Goal: Task Accomplishment & Management: Complete application form

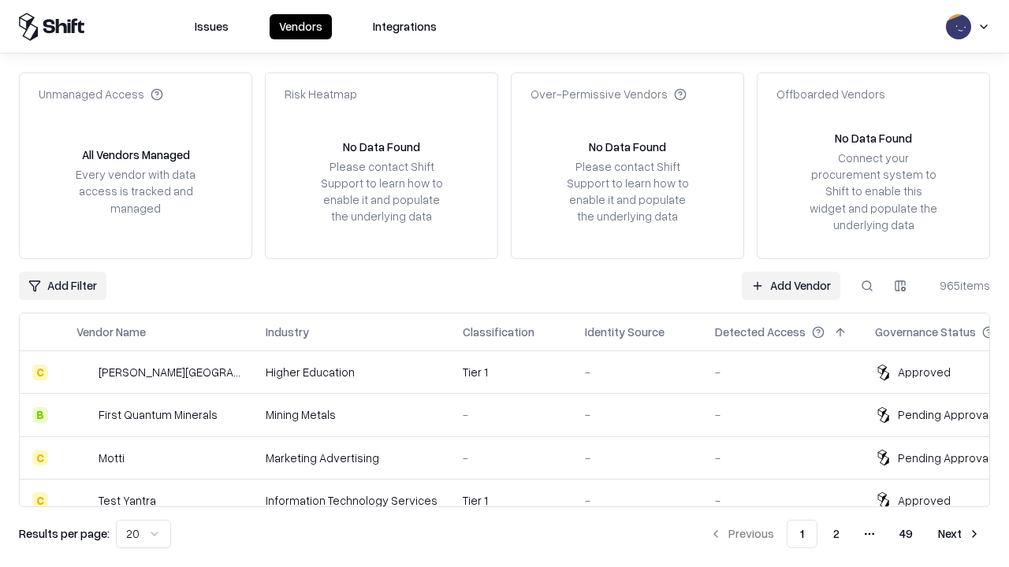
click at [790, 285] on link "Add Vendor" at bounding box center [790, 286] width 98 height 28
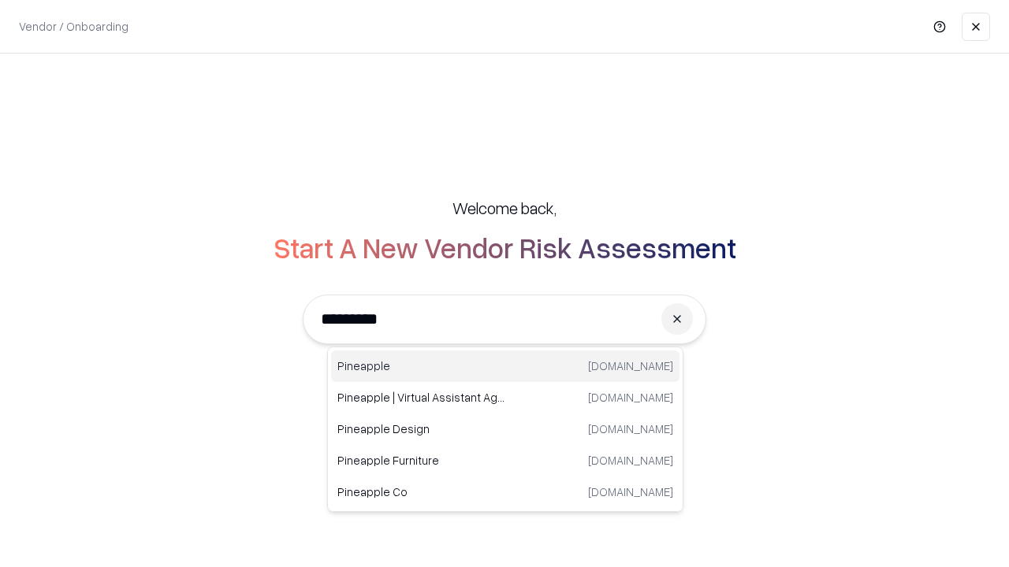
click at [505, 366] on div "Pineapple [DOMAIN_NAME]" at bounding box center [505, 367] width 348 height 32
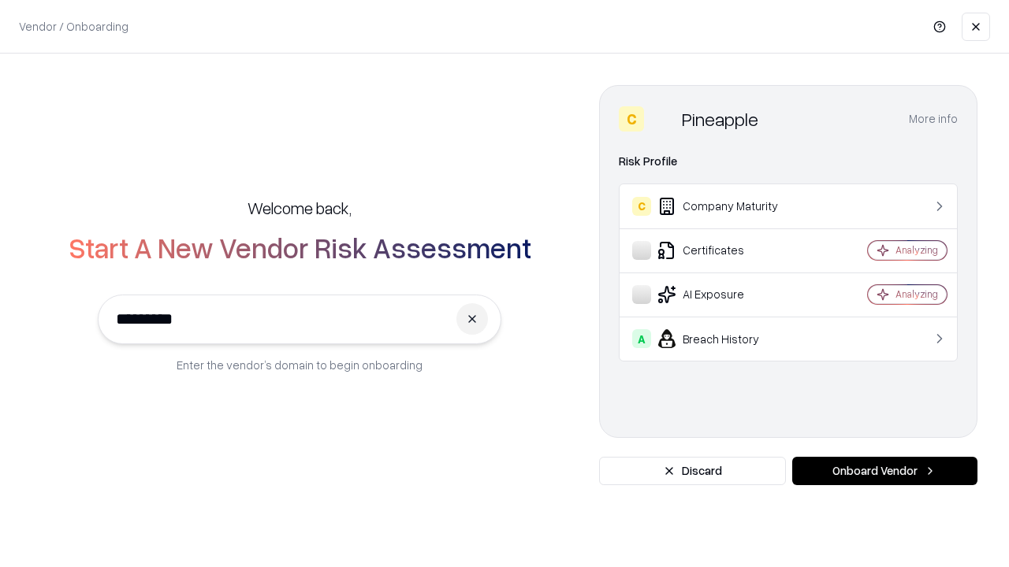
type input "*********"
click at [884, 471] on button "Onboard Vendor" at bounding box center [884, 471] width 185 height 28
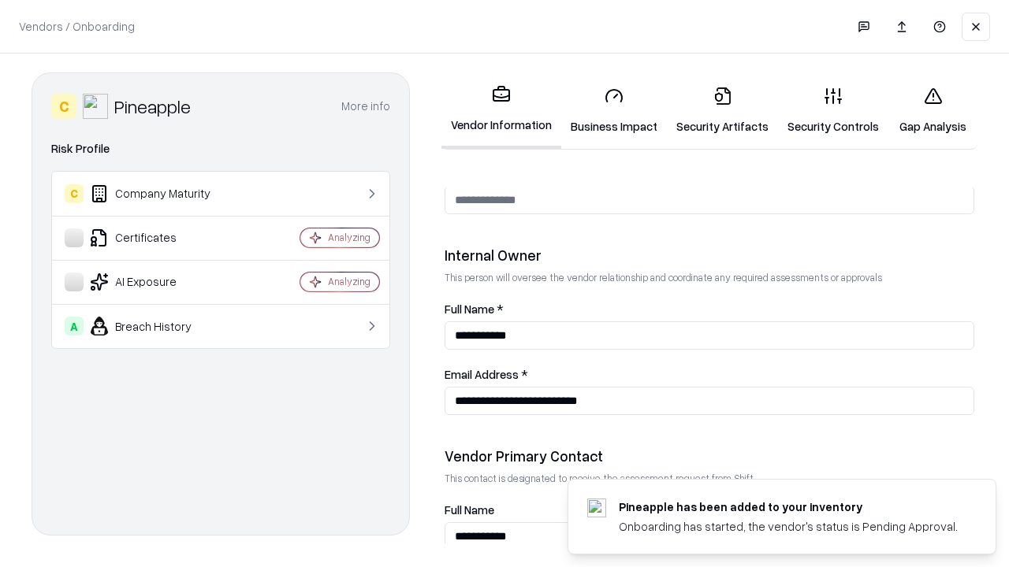
scroll to position [816, 0]
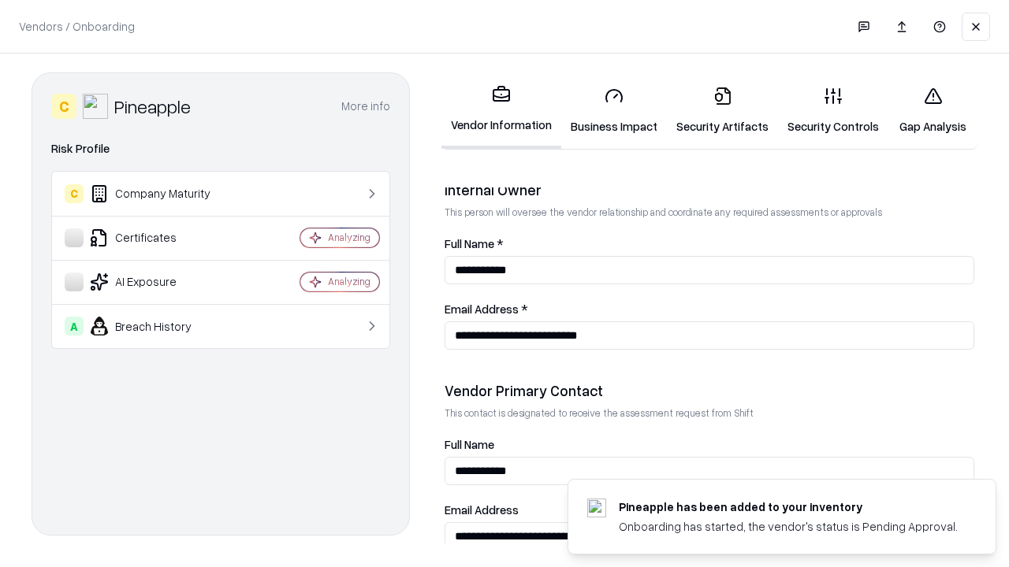
click at [614, 110] on link "Business Impact" at bounding box center [614, 110] width 106 height 73
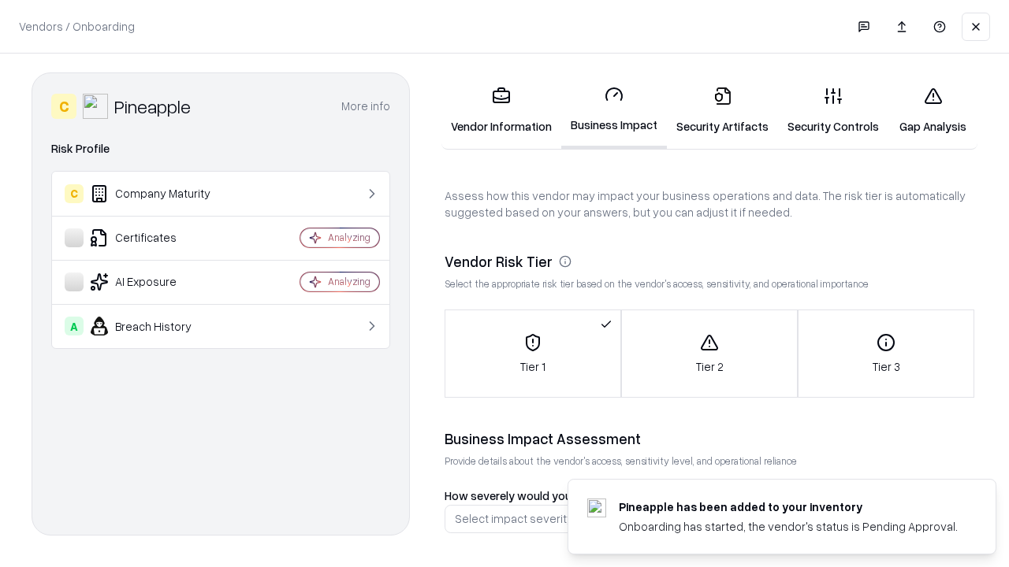
click at [932, 110] on link "Gap Analysis" at bounding box center [932, 110] width 89 height 73
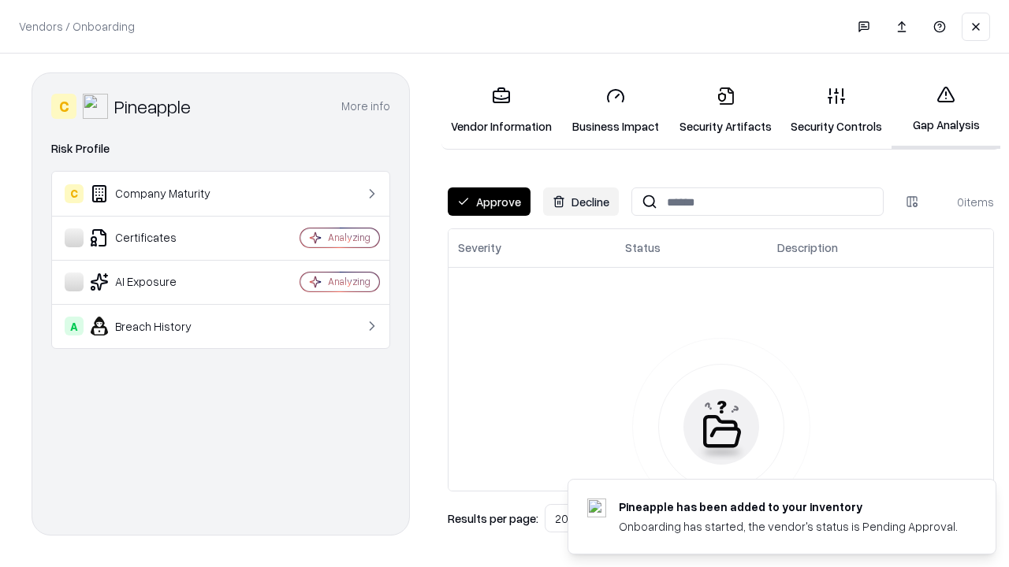
click at [489, 202] on button "Approve" at bounding box center [489, 202] width 83 height 28
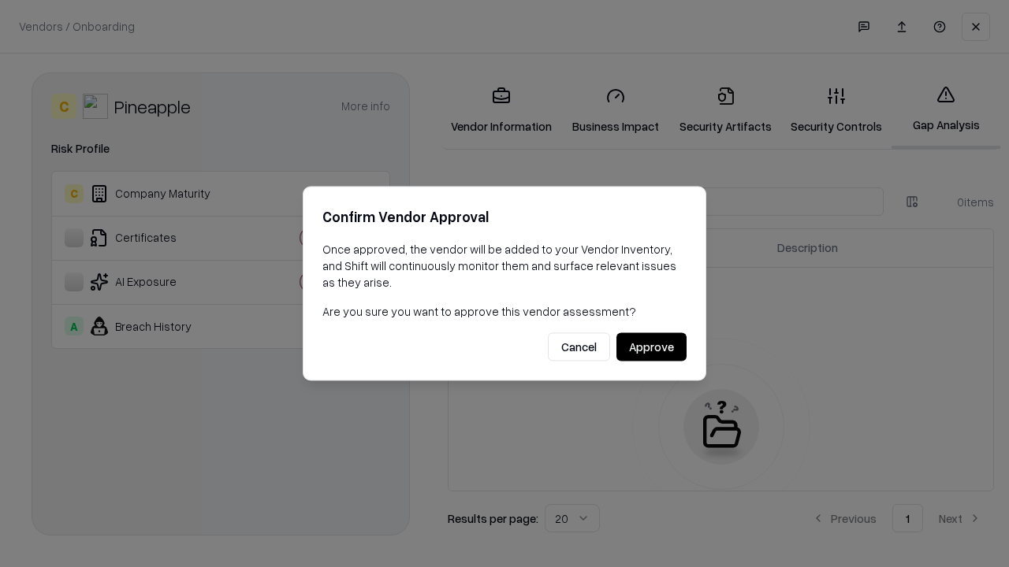
click at [651, 347] on button "Approve" at bounding box center [651, 347] width 70 height 28
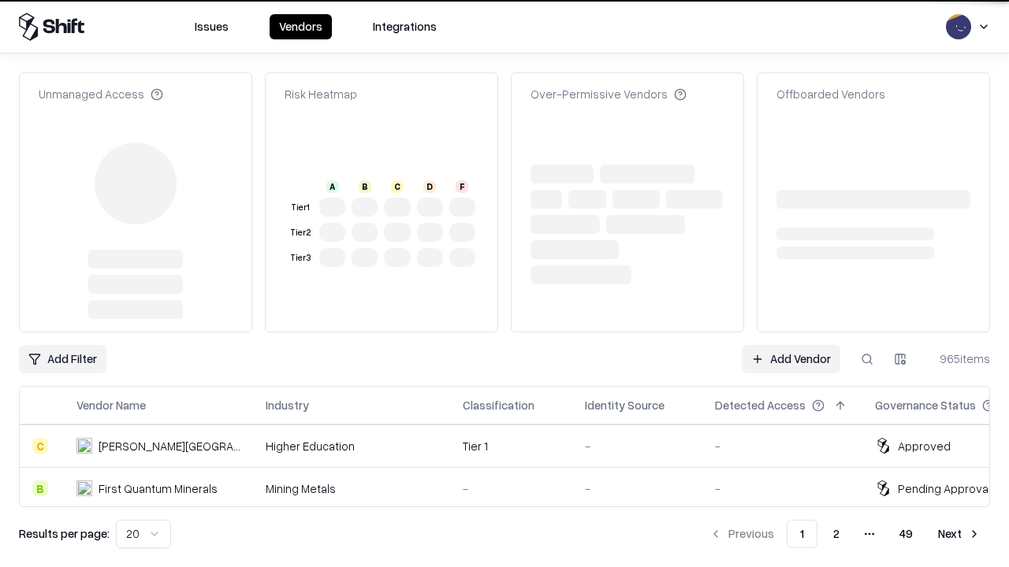
type input "*********"
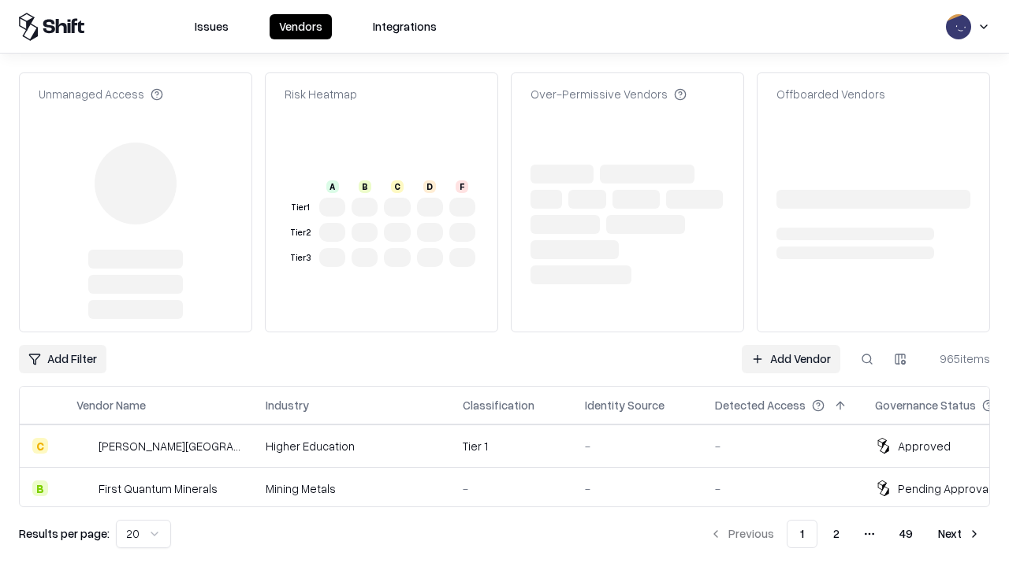
click at [790, 345] on link "Add Vendor" at bounding box center [790, 359] width 98 height 28
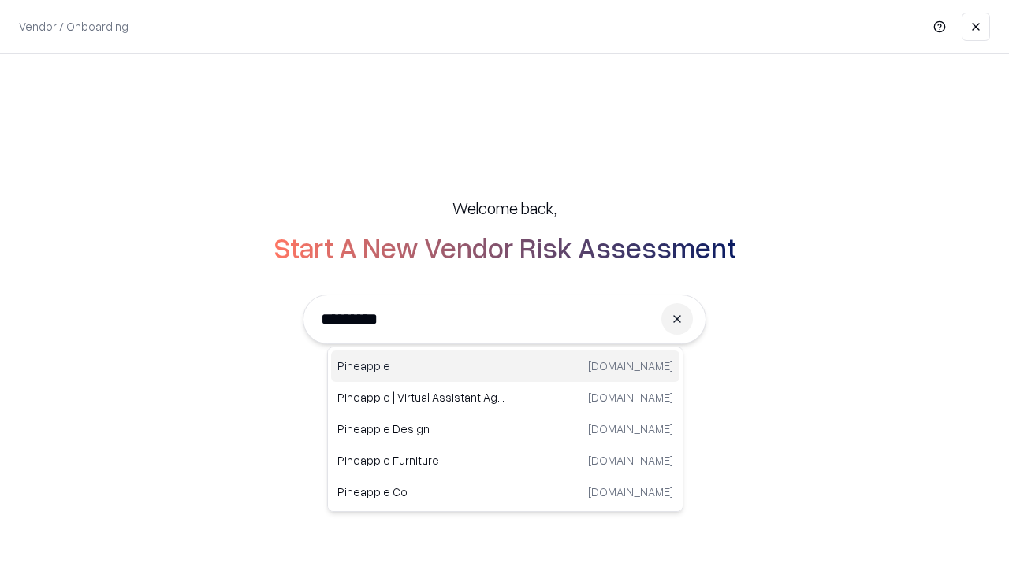
click at [505, 366] on div "Pineapple [DOMAIN_NAME]" at bounding box center [505, 367] width 348 height 32
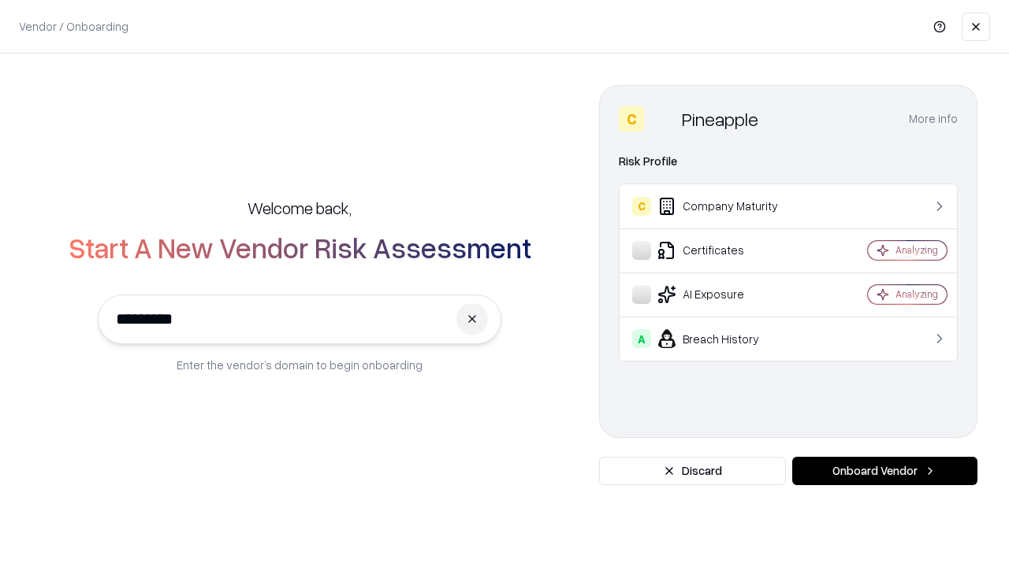
type input "*********"
click at [884, 471] on button "Onboard Vendor" at bounding box center [884, 471] width 185 height 28
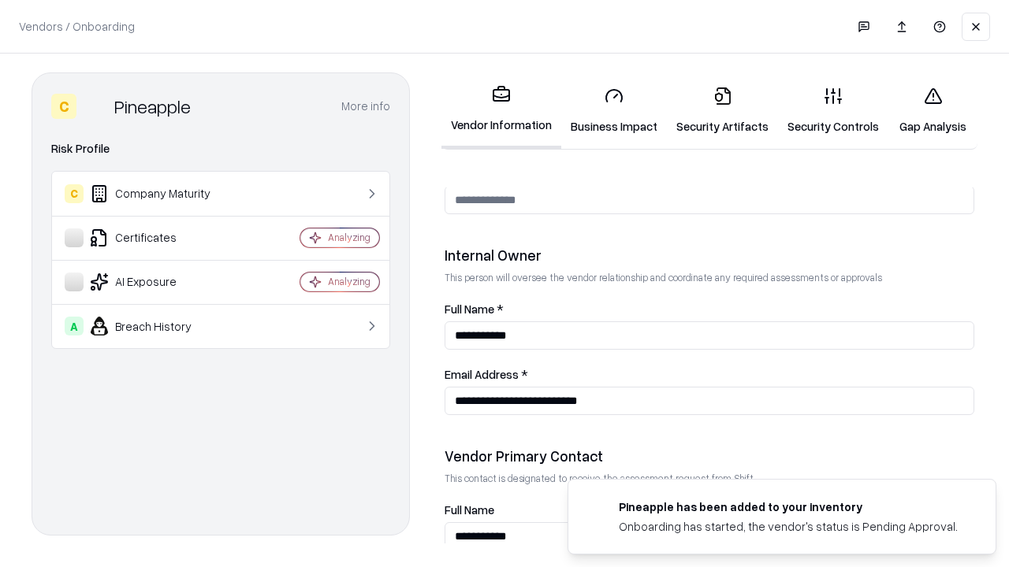
scroll to position [816, 0]
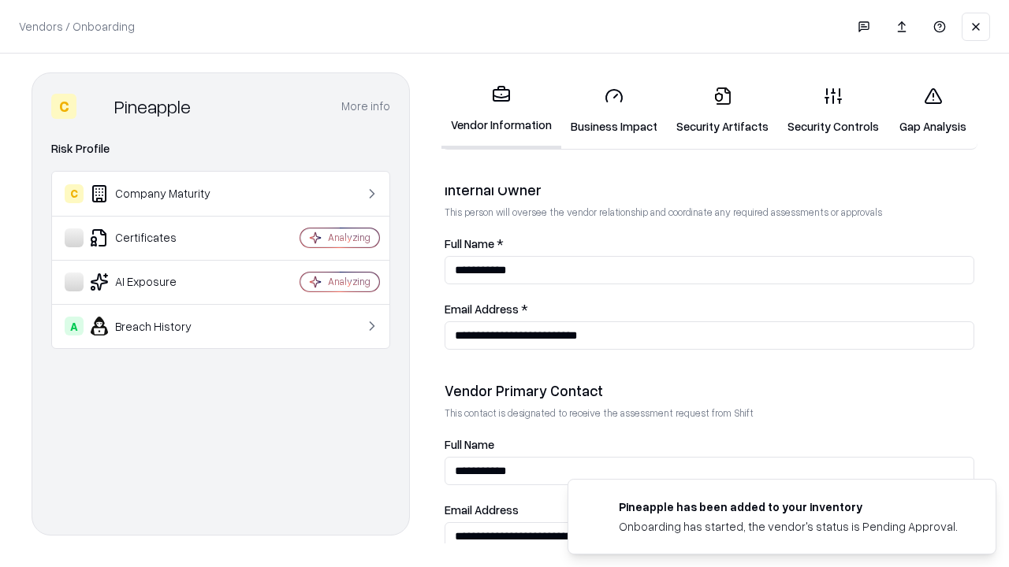
click at [932, 110] on link "Gap Analysis" at bounding box center [932, 110] width 89 height 73
